Goal: Transaction & Acquisition: Purchase product/service

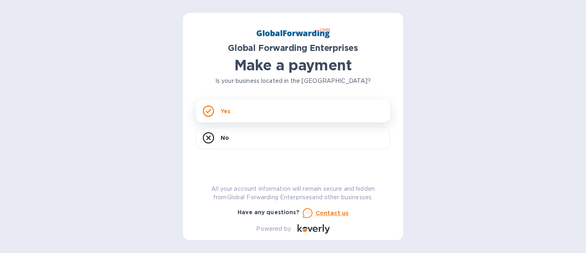
click at [229, 115] on div "Yes" at bounding box center [293, 111] width 194 height 23
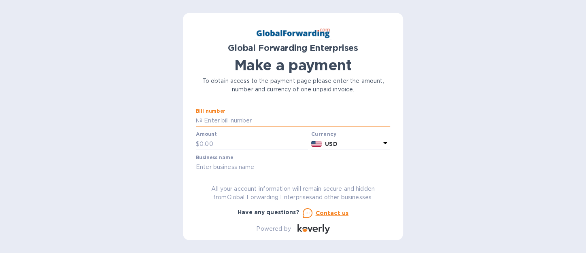
click at [212, 121] on input "text" at bounding box center [296, 121] width 188 height 12
type input "79721964"
click at [200, 145] on input "text" at bounding box center [253, 144] width 108 height 12
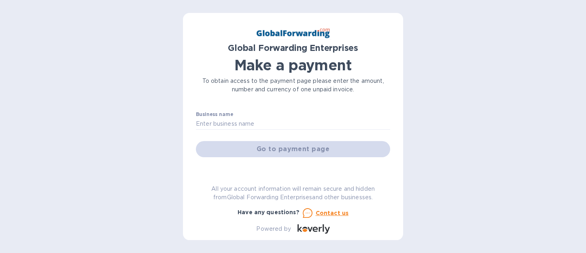
scroll to position [50, 0]
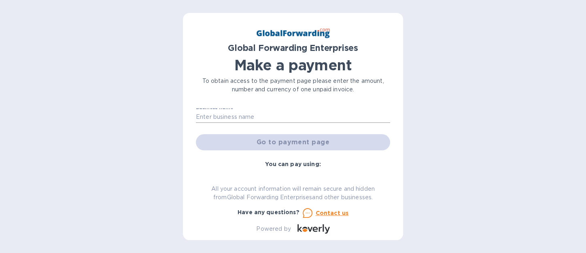
type input "573.56"
click at [207, 119] on input "text" at bounding box center [293, 117] width 194 height 12
type input "MASCOT METROPOLITAN INC."
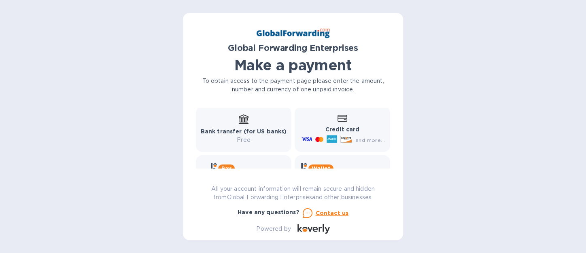
scroll to position [120, 0]
click at [341, 136] on icon at bounding box center [345, 137] width 11 height 7
click at [343, 125] on b "Credit card" at bounding box center [342, 128] width 34 height 6
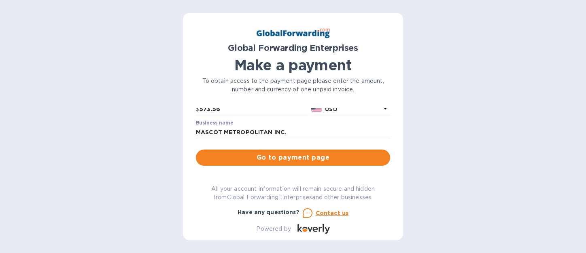
scroll to position [33, 0]
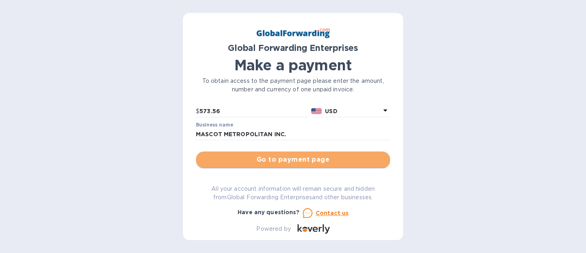
click at [310, 159] on span "Go to payment page" at bounding box center [292, 160] width 181 height 10
